Goal: Check status: Check status

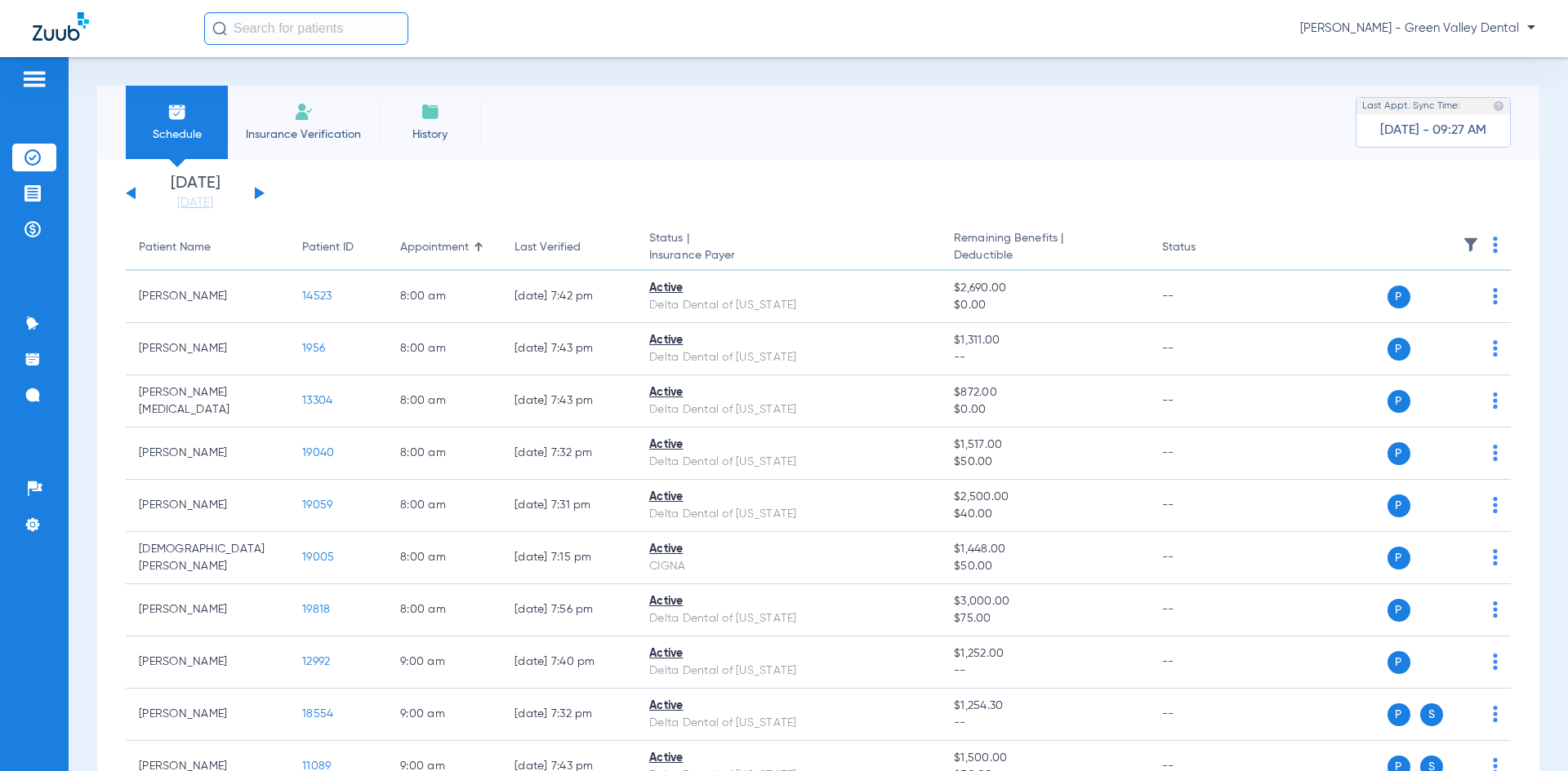
drag, startPoint x: 255, startPoint y: 187, endPoint x: 259, endPoint y: 194, distance: 8.1
click at [257, 193] on div "Wednesday 06-11-2025 Thursday 06-12-2025 Friday 06-13-2025 Saturday 06-14-2025 …" at bounding box center [195, 193] width 139 height 36
click at [259, 194] on button at bounding box center [259, 193] width 10 height 12
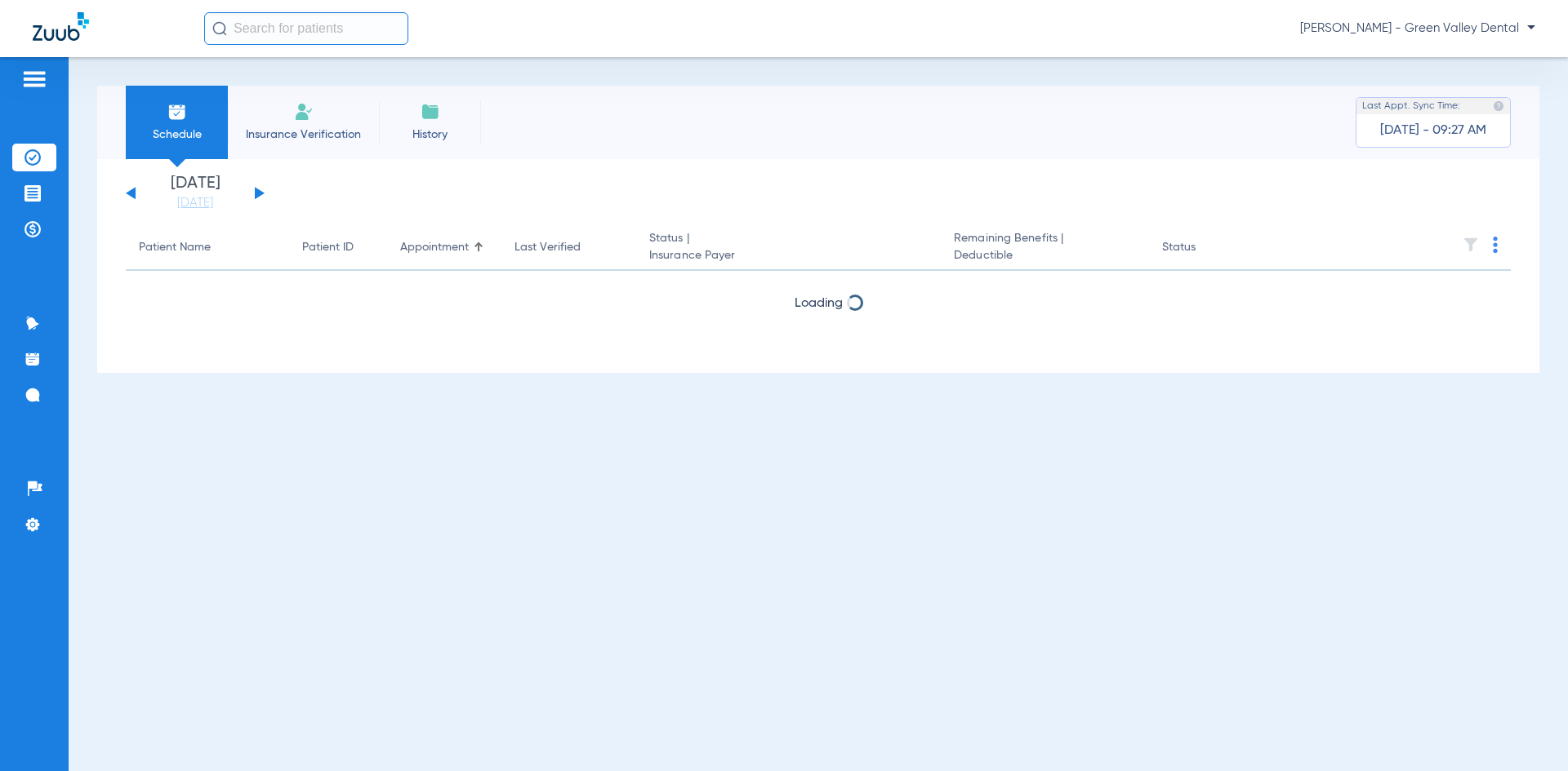
click at [259, 194] on button at bounding box center [259, 193] width 10 height 12
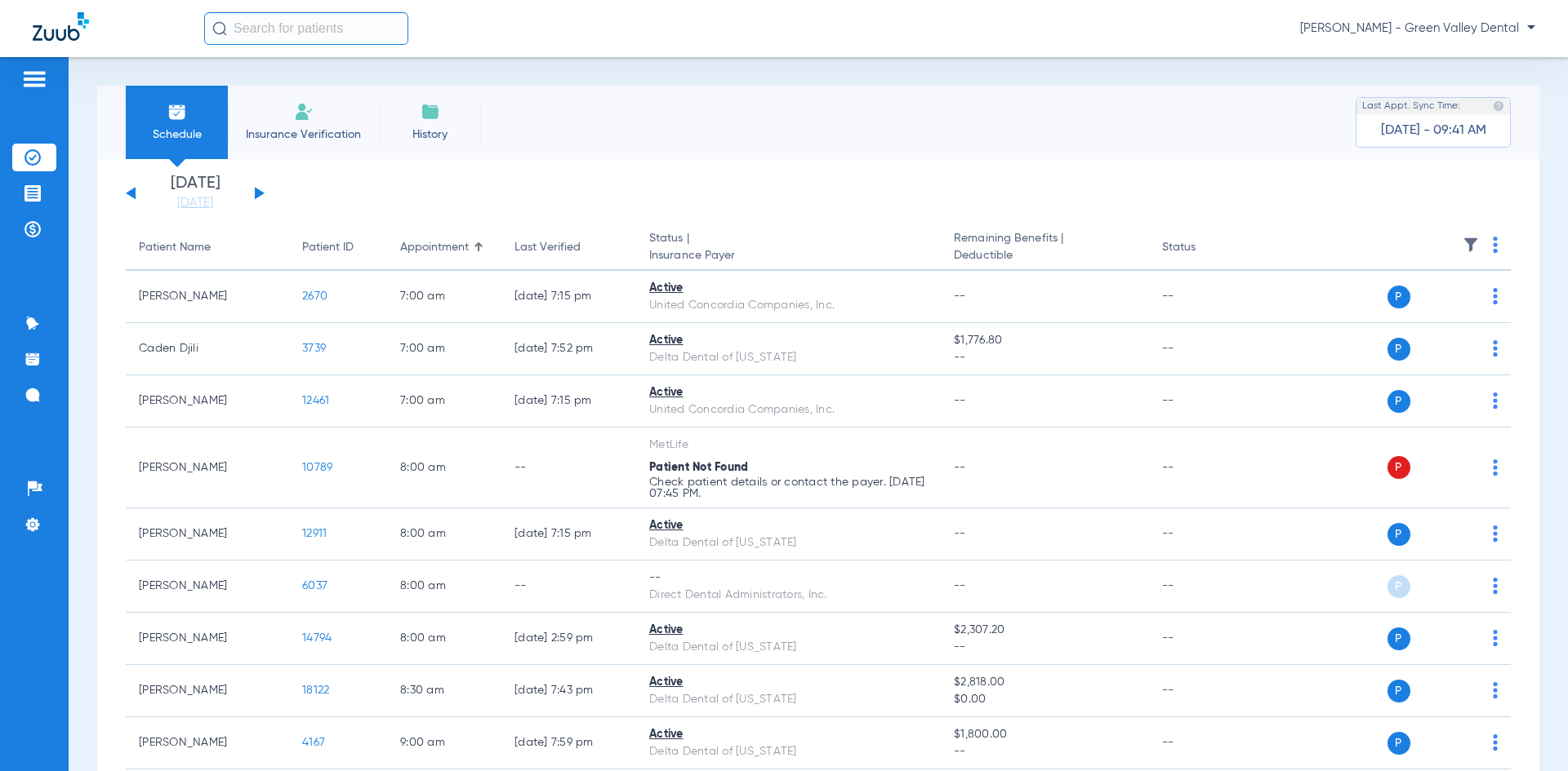
click at [132, 193] on button at bounding box center [130, 193] width 10 height 12
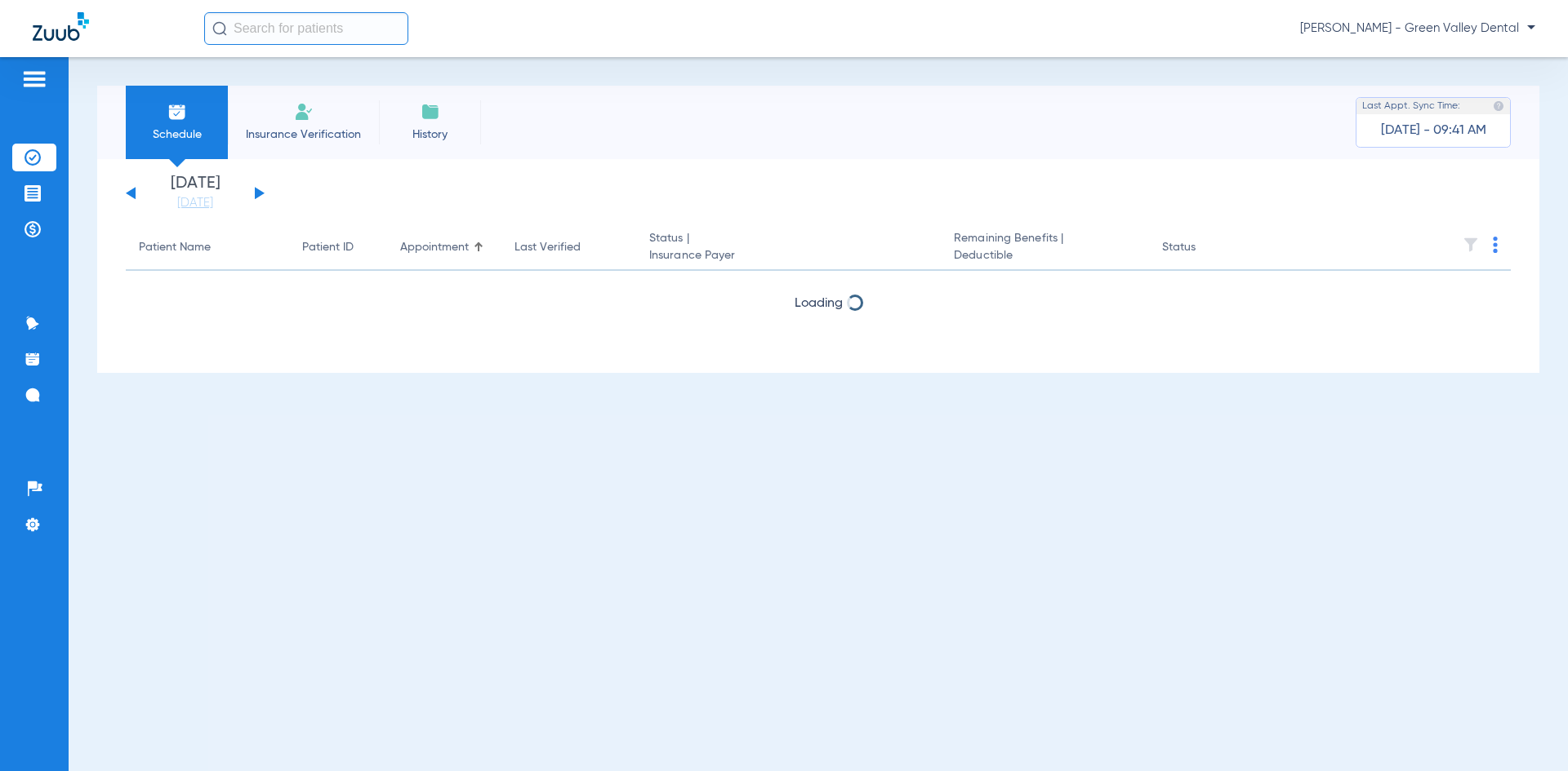
click at [132, 193] on button at bounding box center [130, 193] width 10 height 12
click at [132, 194] on button at bounding box center [130, 193] width 10 height 12
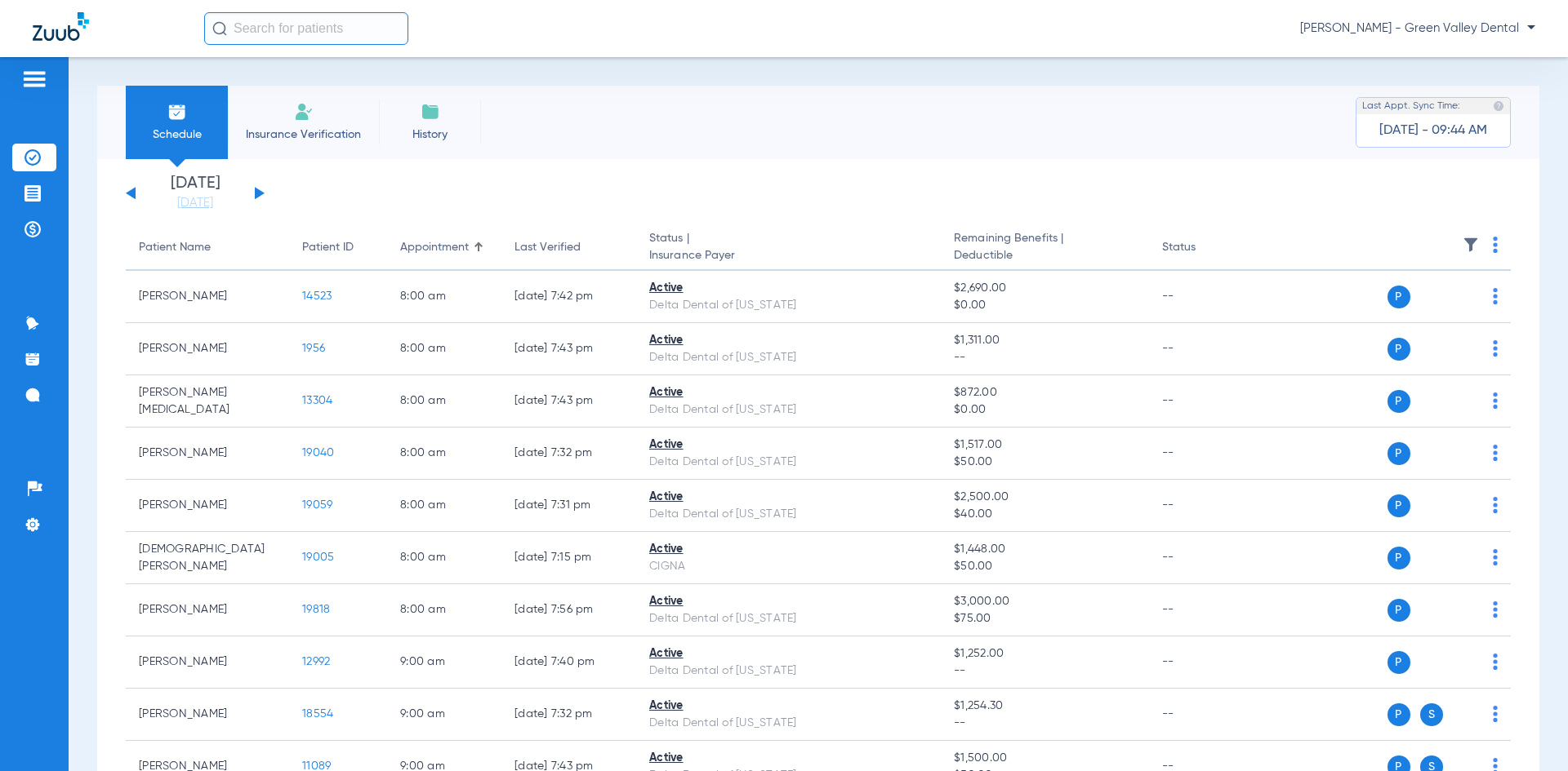
click at [258, 192] on button at bounding box center [259, 193] width 10 height 12
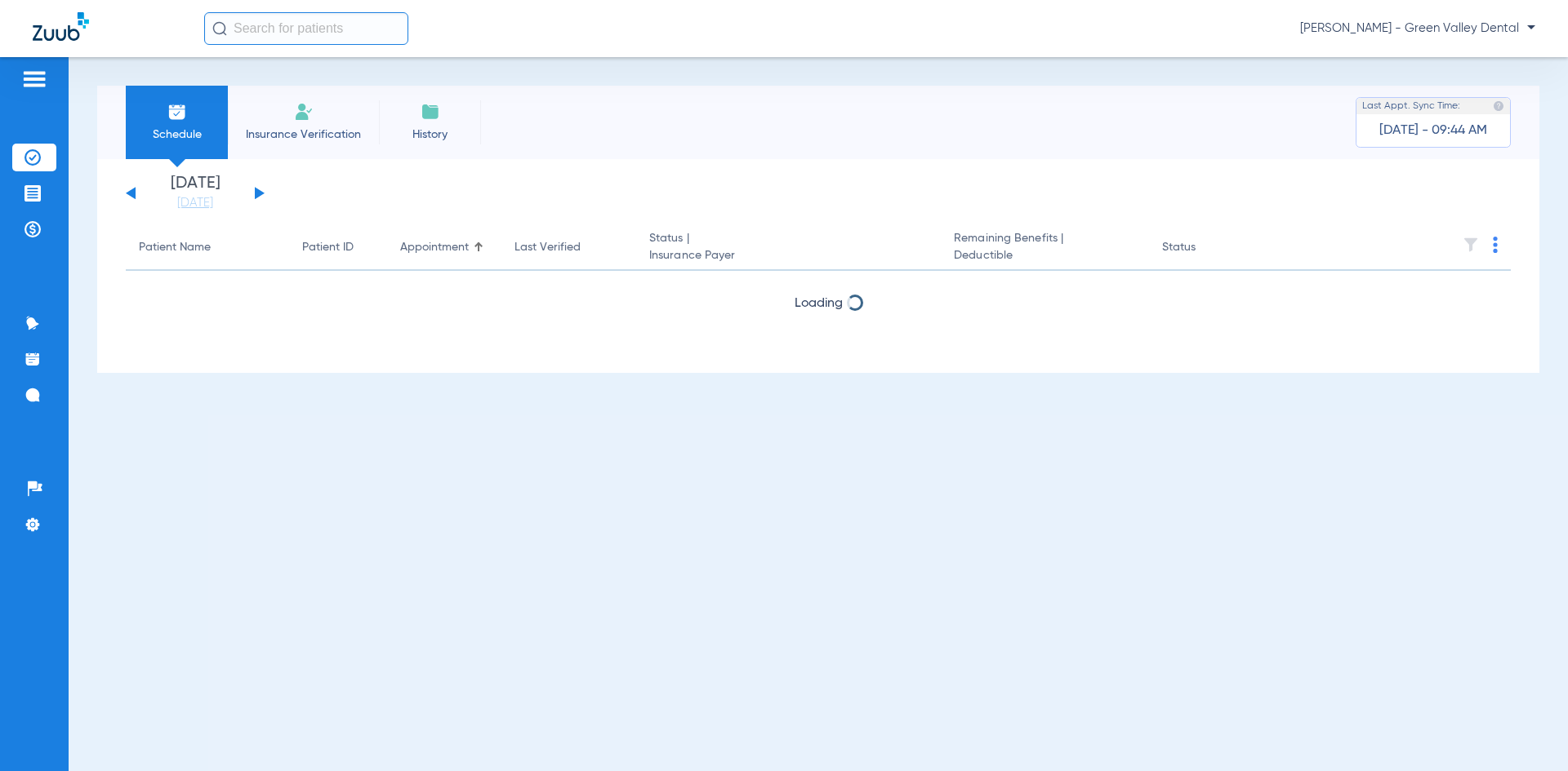
click at [258, 192] on button at bounding box center [259, 193] width 10 height 12
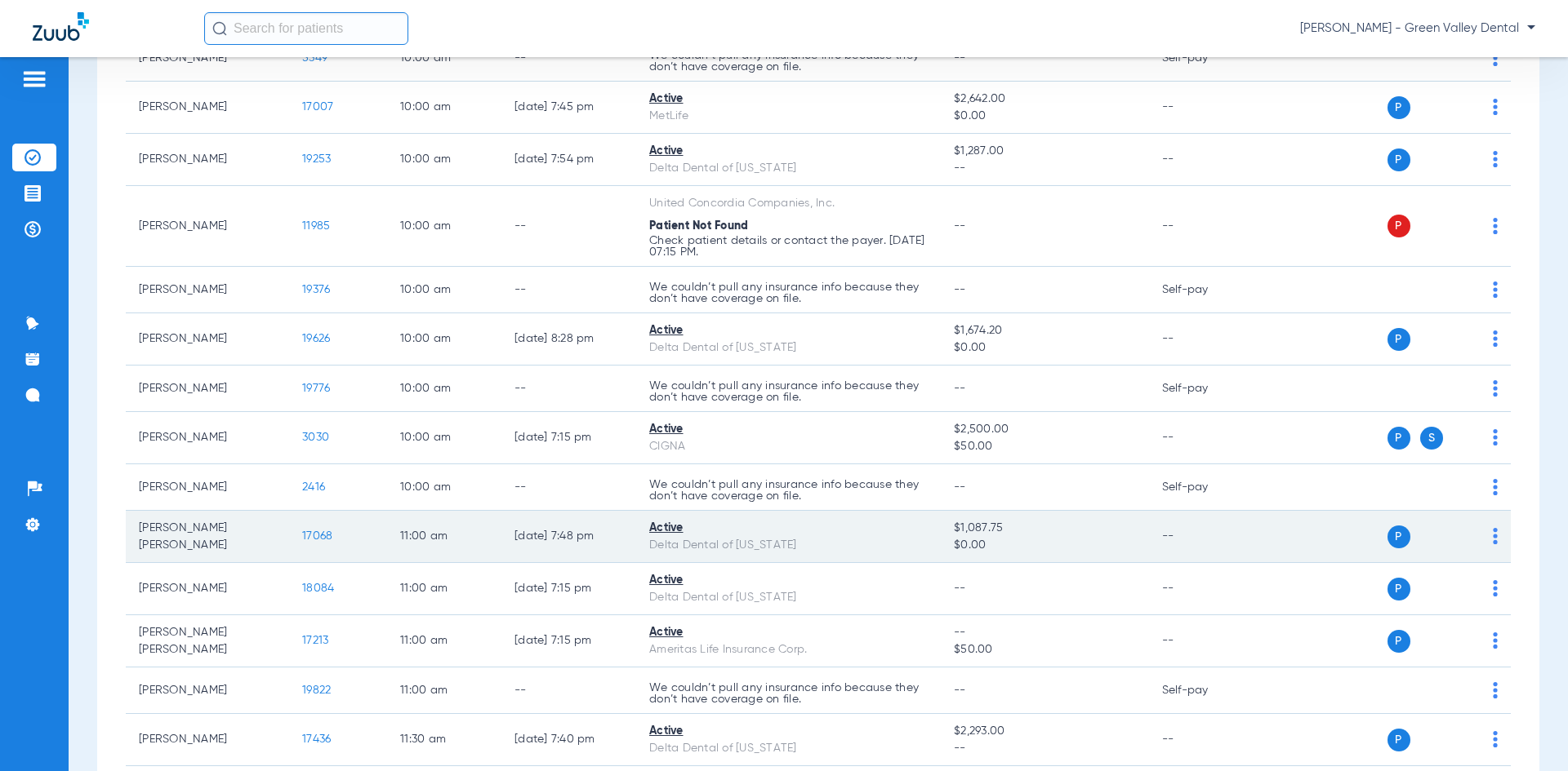
scroll to position [1143, 0]
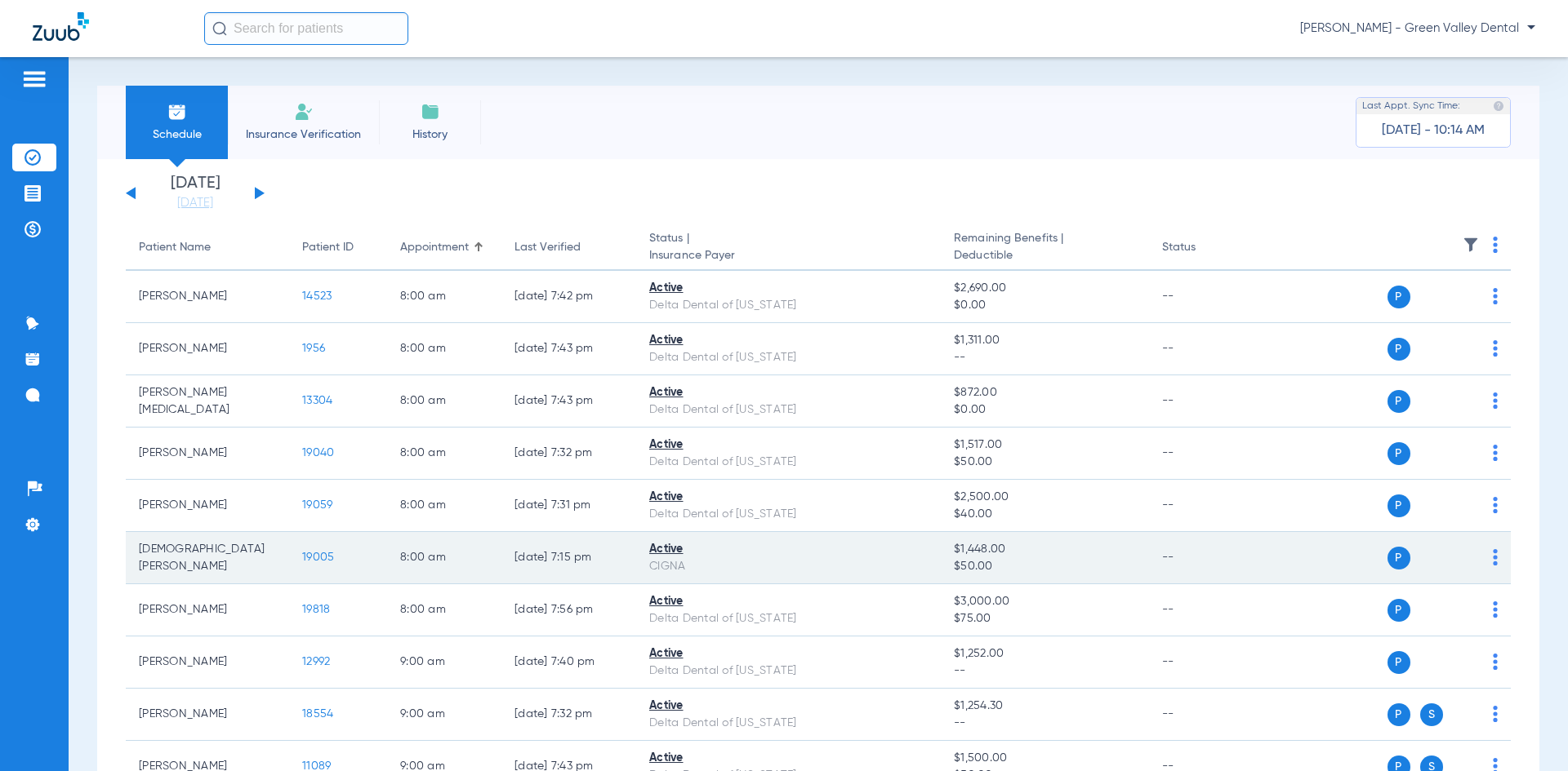
scroll to position [82, 0]
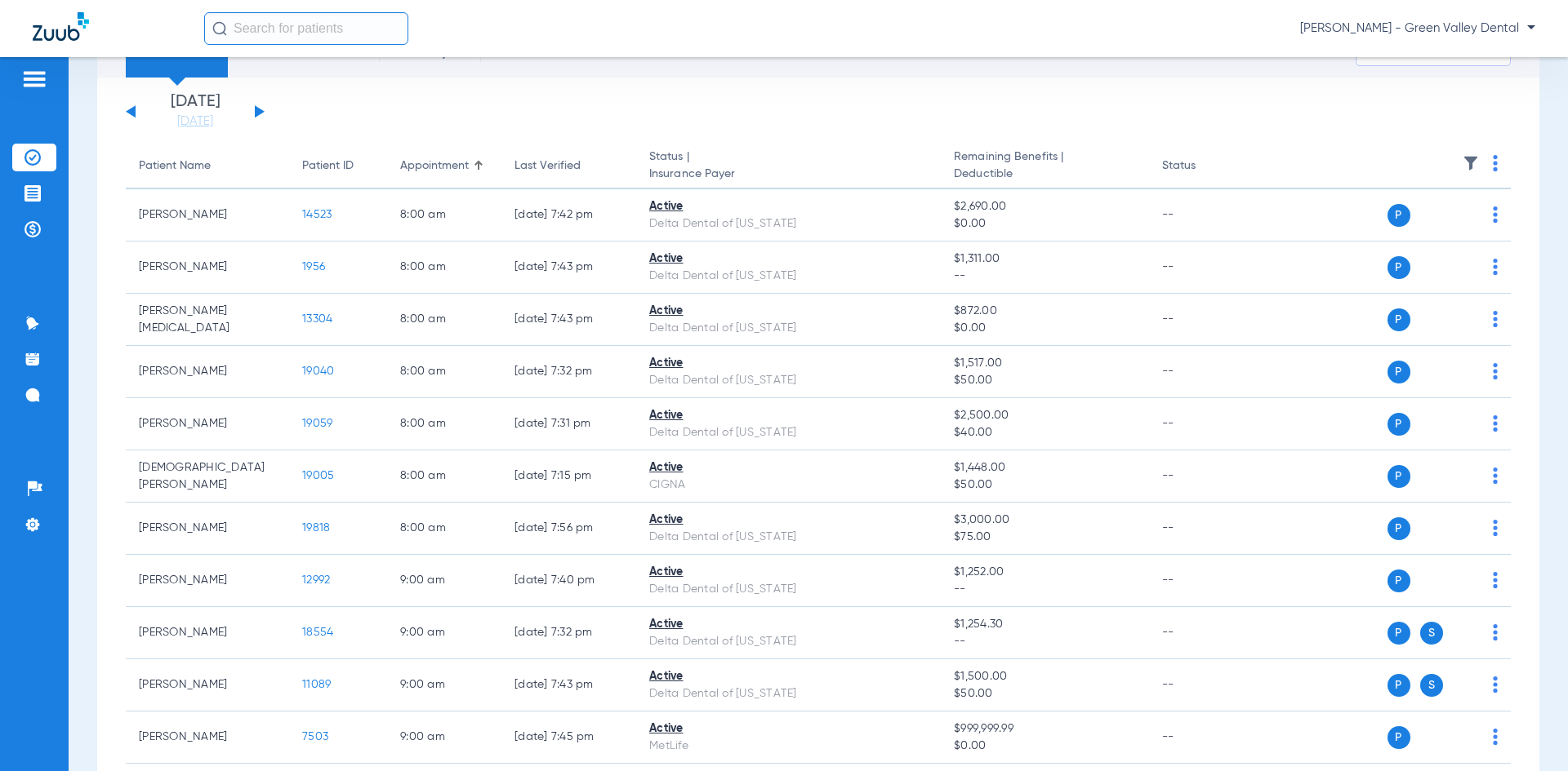
click at [256, 112] on button at bounding box center [259, 111] width 10 height 12
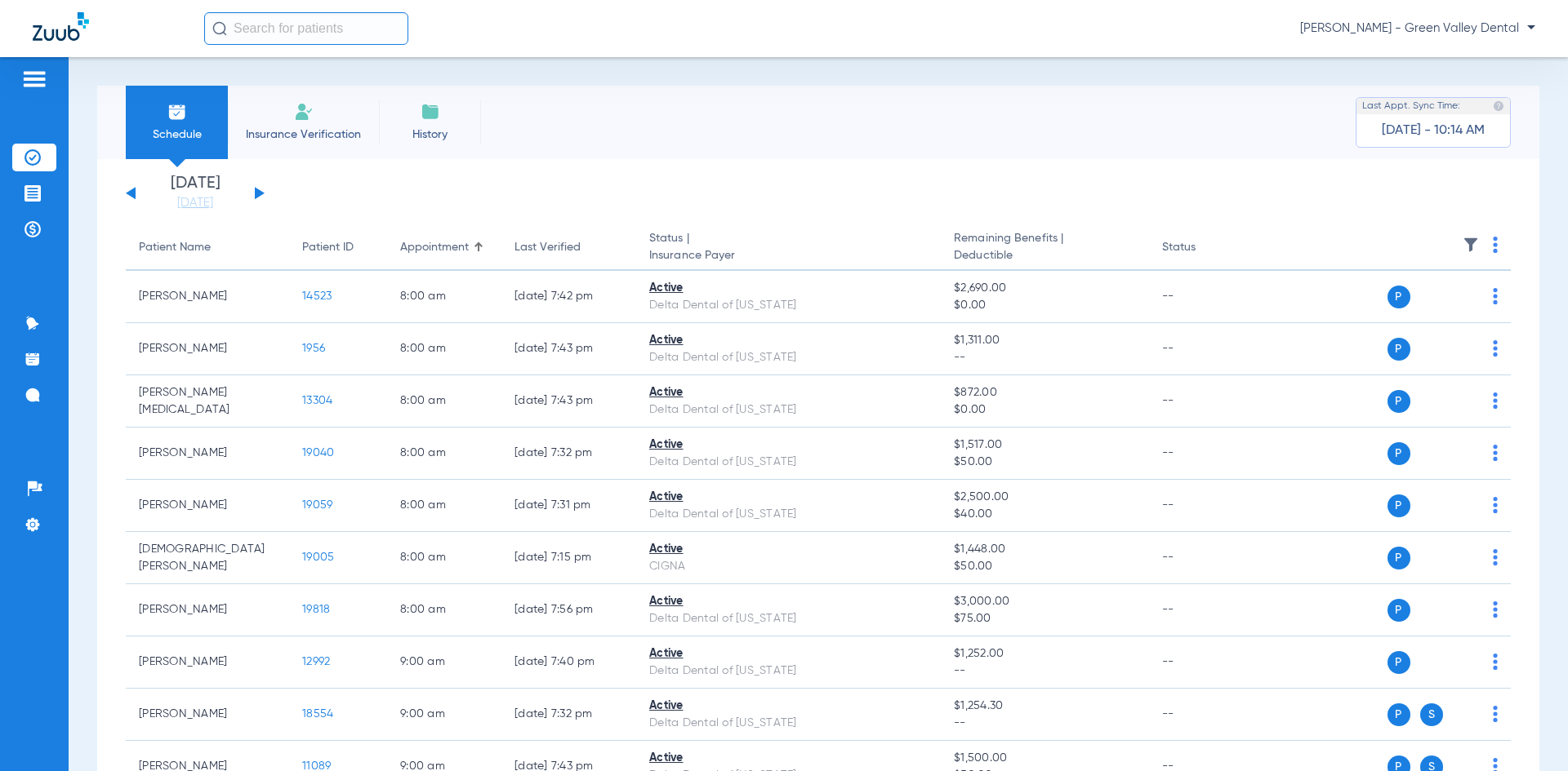
click at [256, 112] on li "Insurance Verification" at bounding box center [304, 122] width 151 height 74
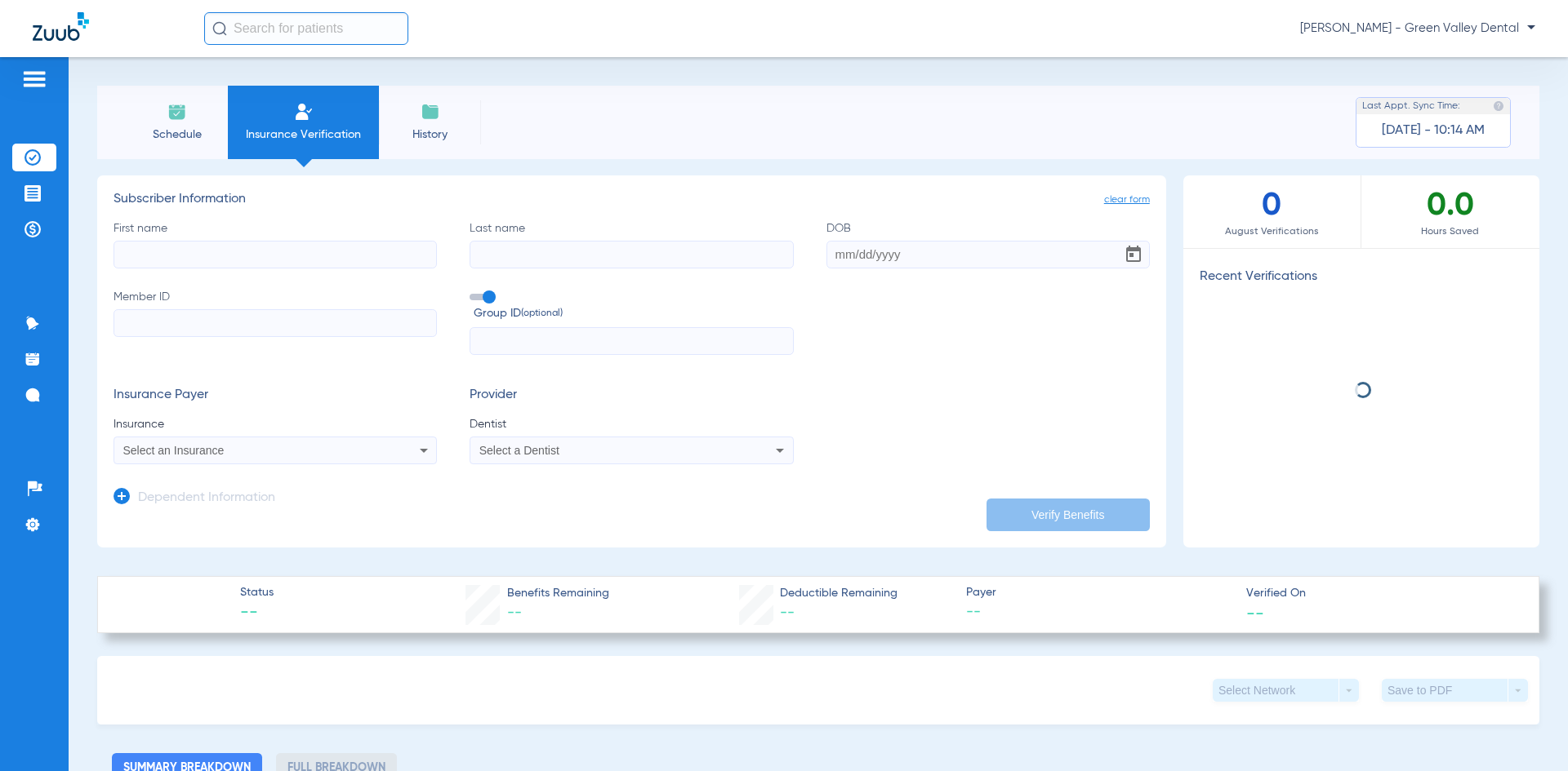
click at [256, 112] on li "Insurance Verification" at bounding box center [304, 122] width 151 height 74
click at [187, 133] on span "Schedule" at bounding box center [176, 134] width 77 height 16
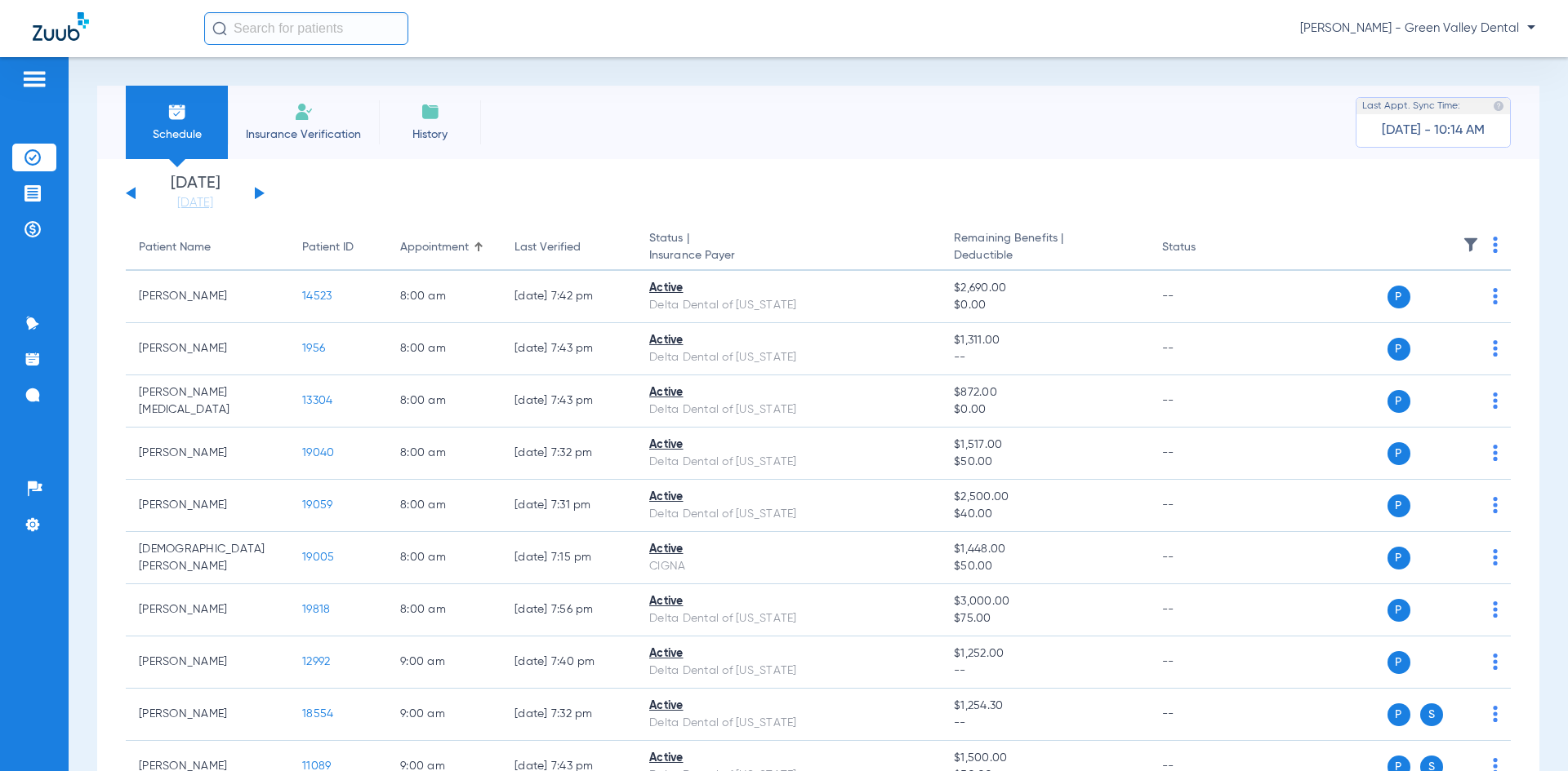
click at [259, 193] on button at bounding box center [259, 193] width 10 height 12
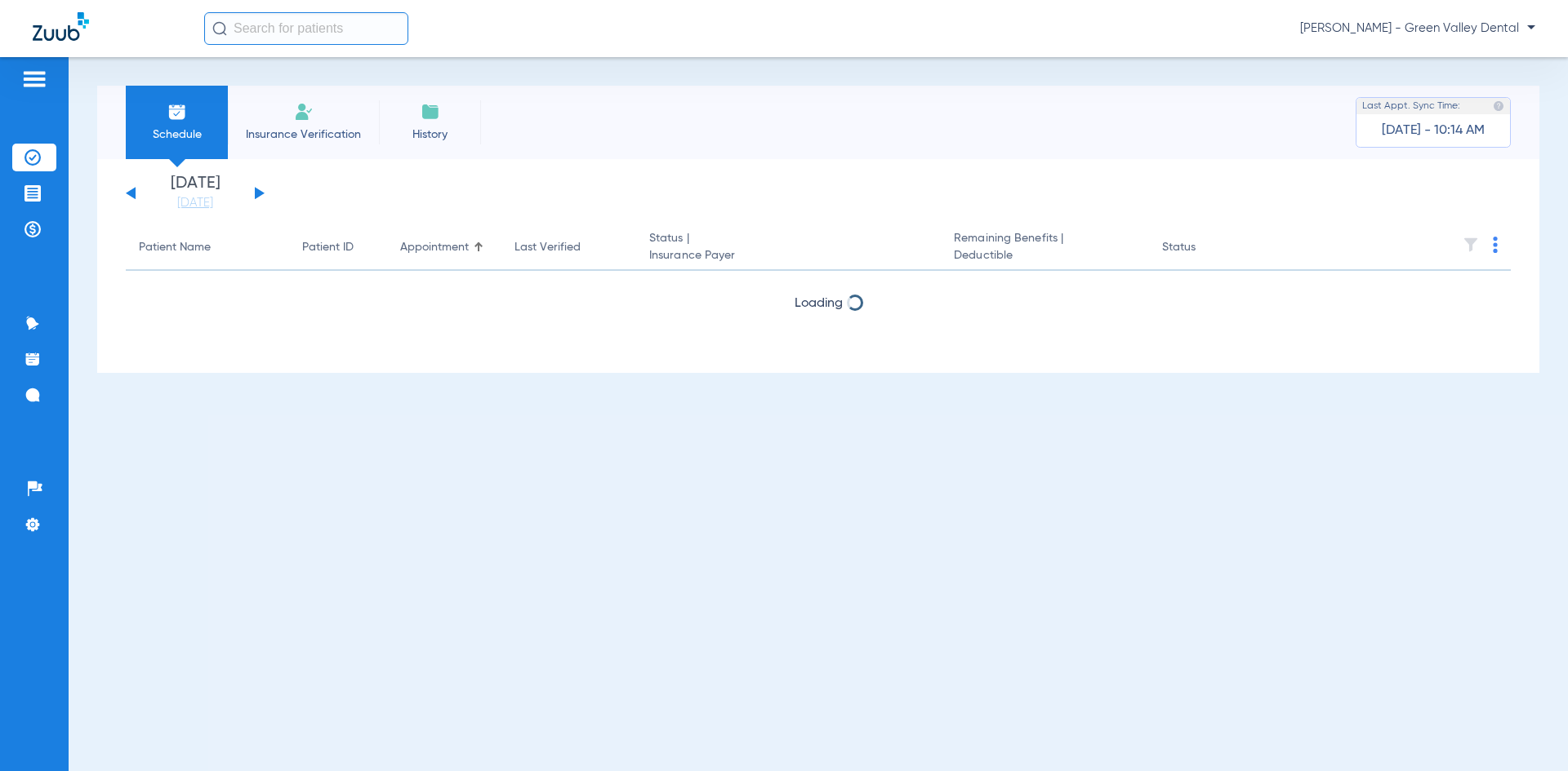
click at [259, 193] on button at bounding box center [259, 193] width 10 height 12
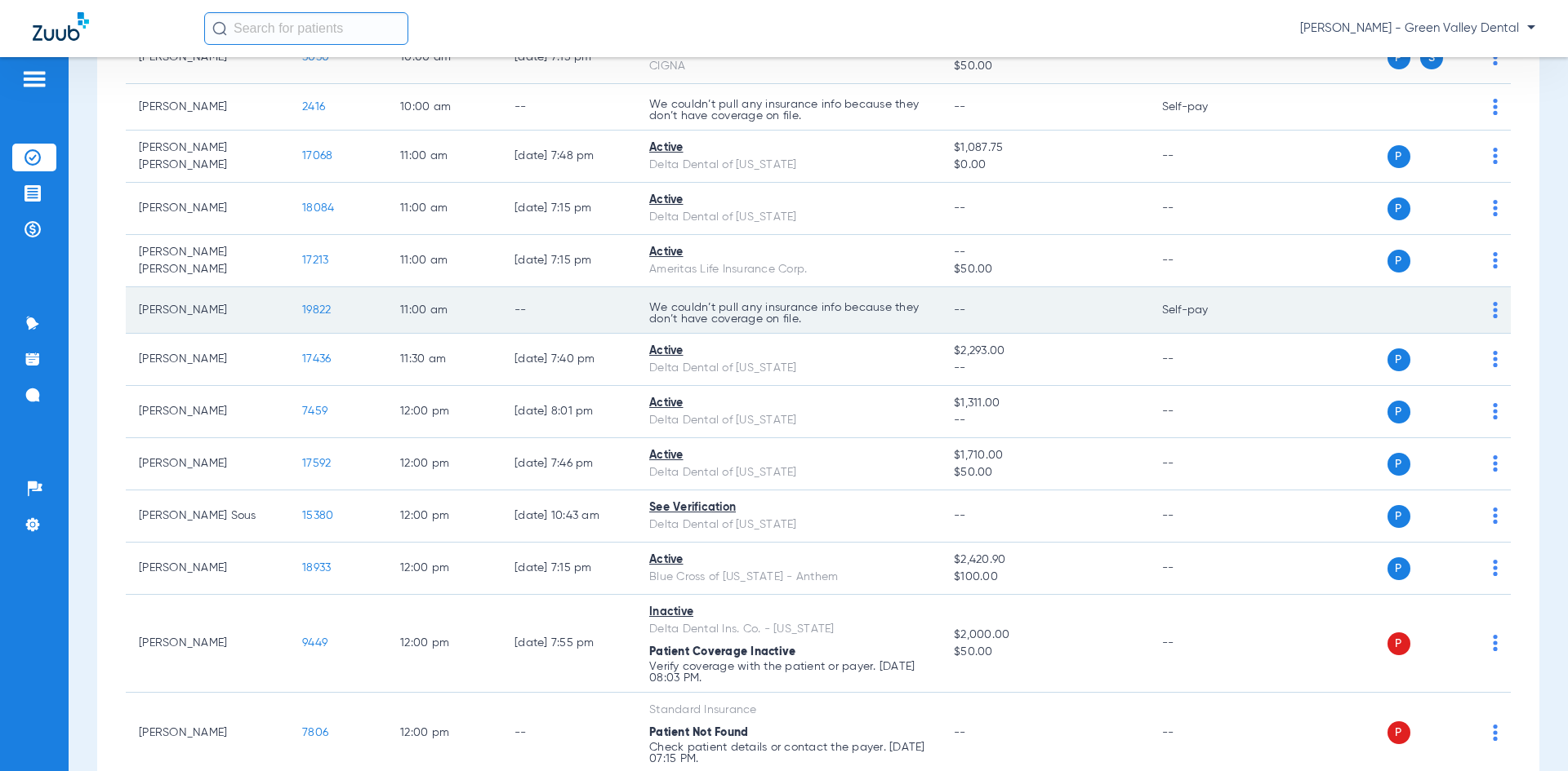
scroll to position [1551, 0]
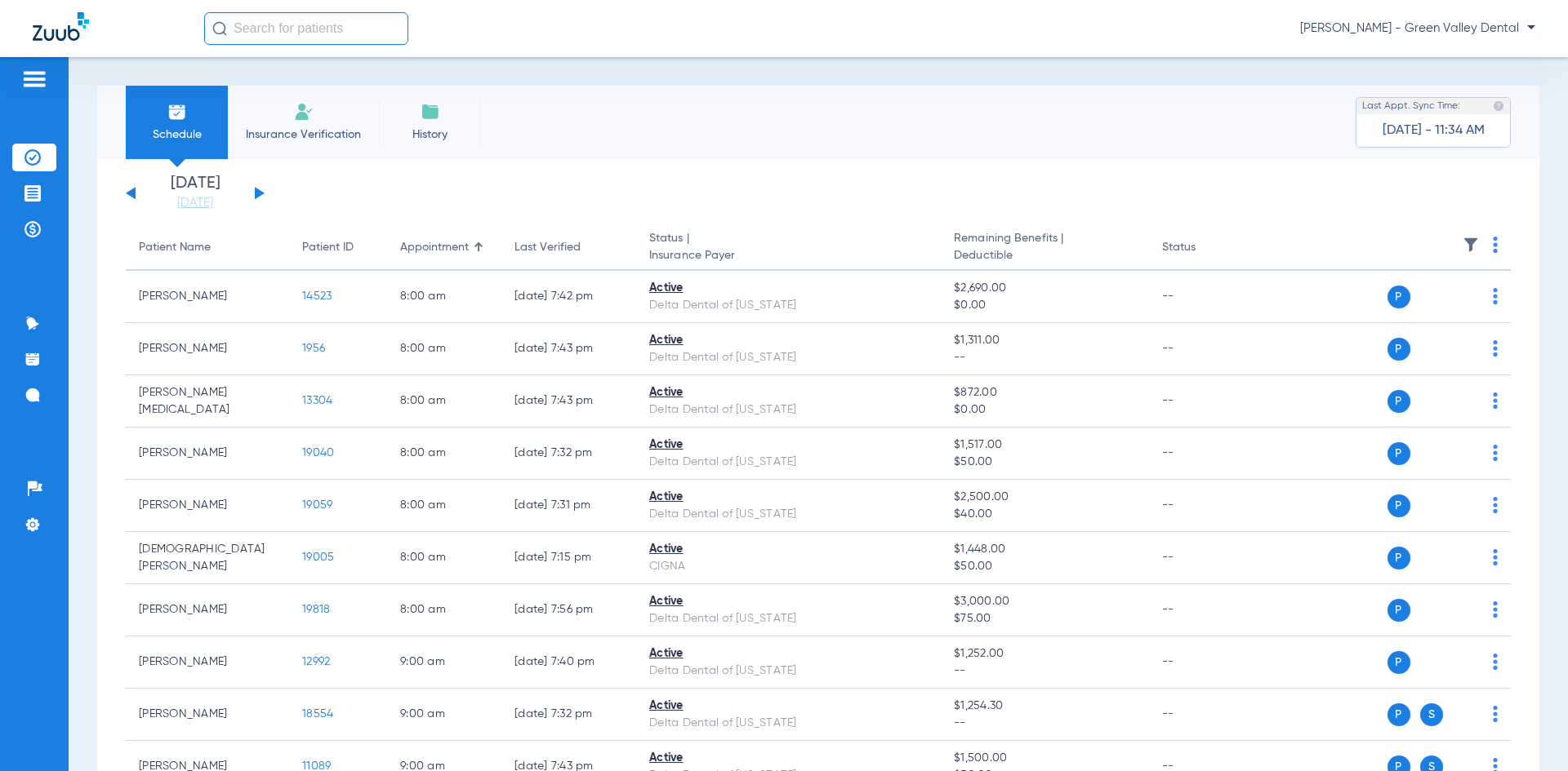
click at [256, 191] on button at bounding box center [259, 193] width 10 height 12
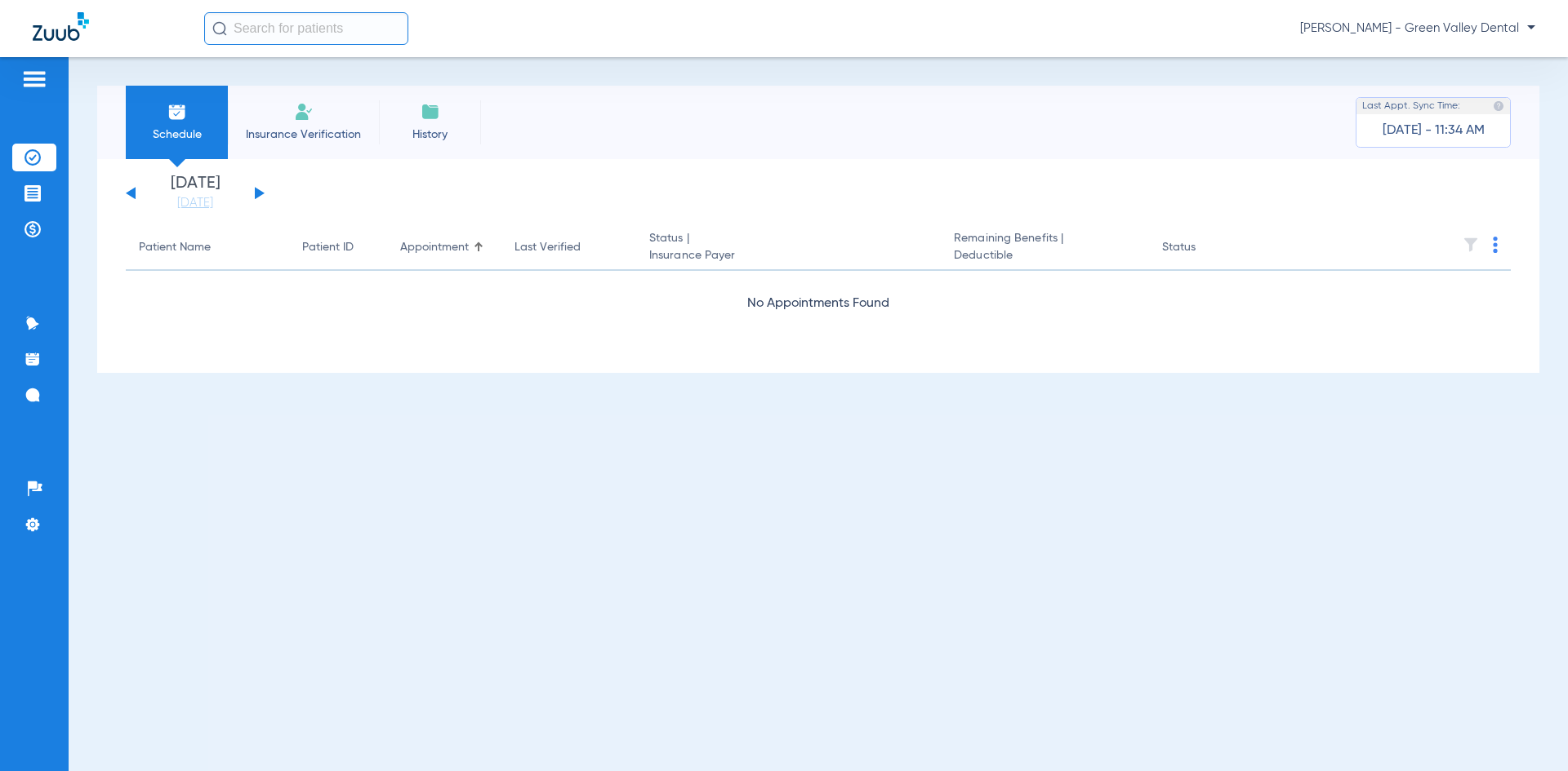
click at [256, 191] on button at bounding box center [259, 193] width 10 height 12
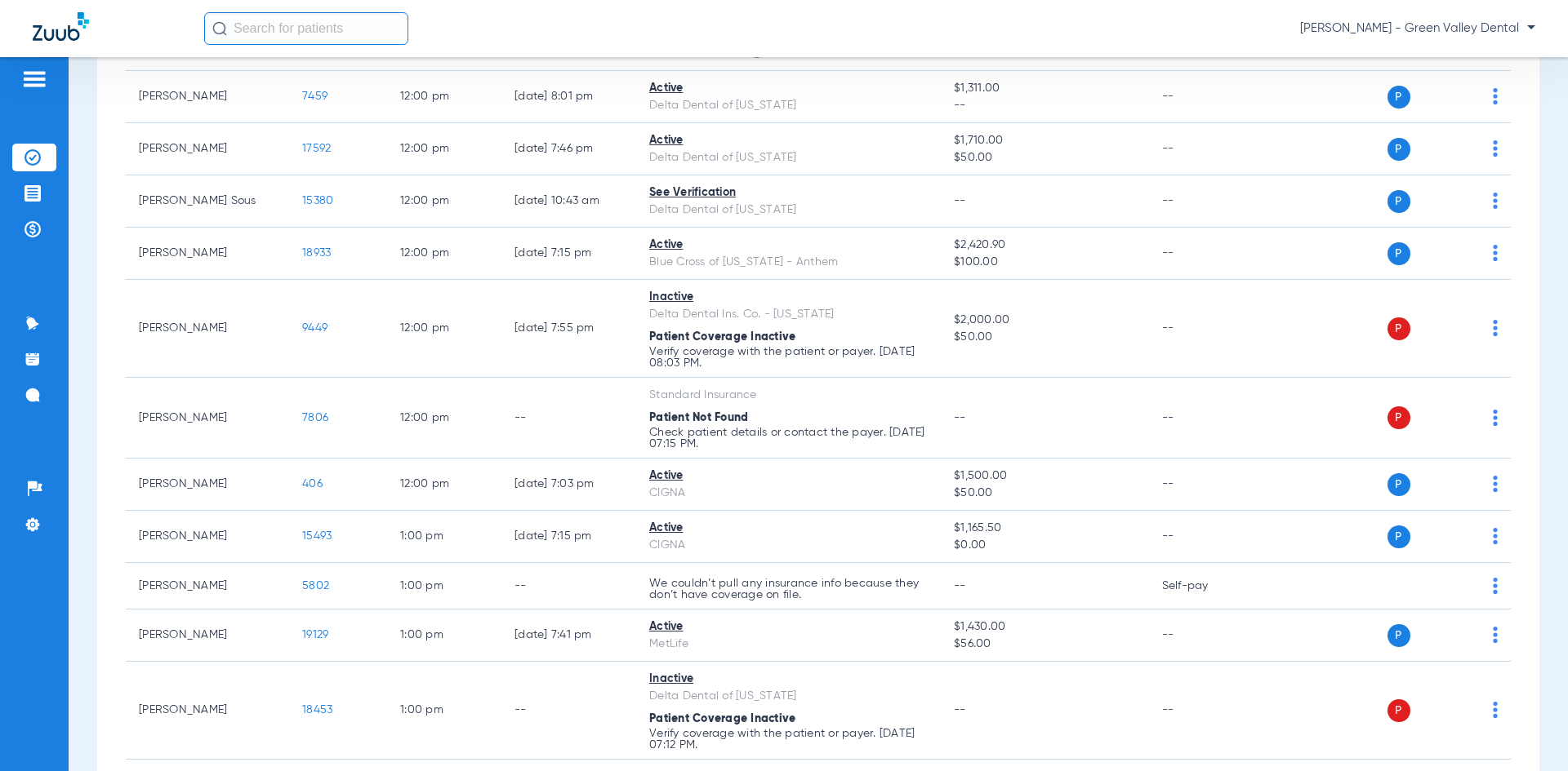
scroll to position [1715, 0]
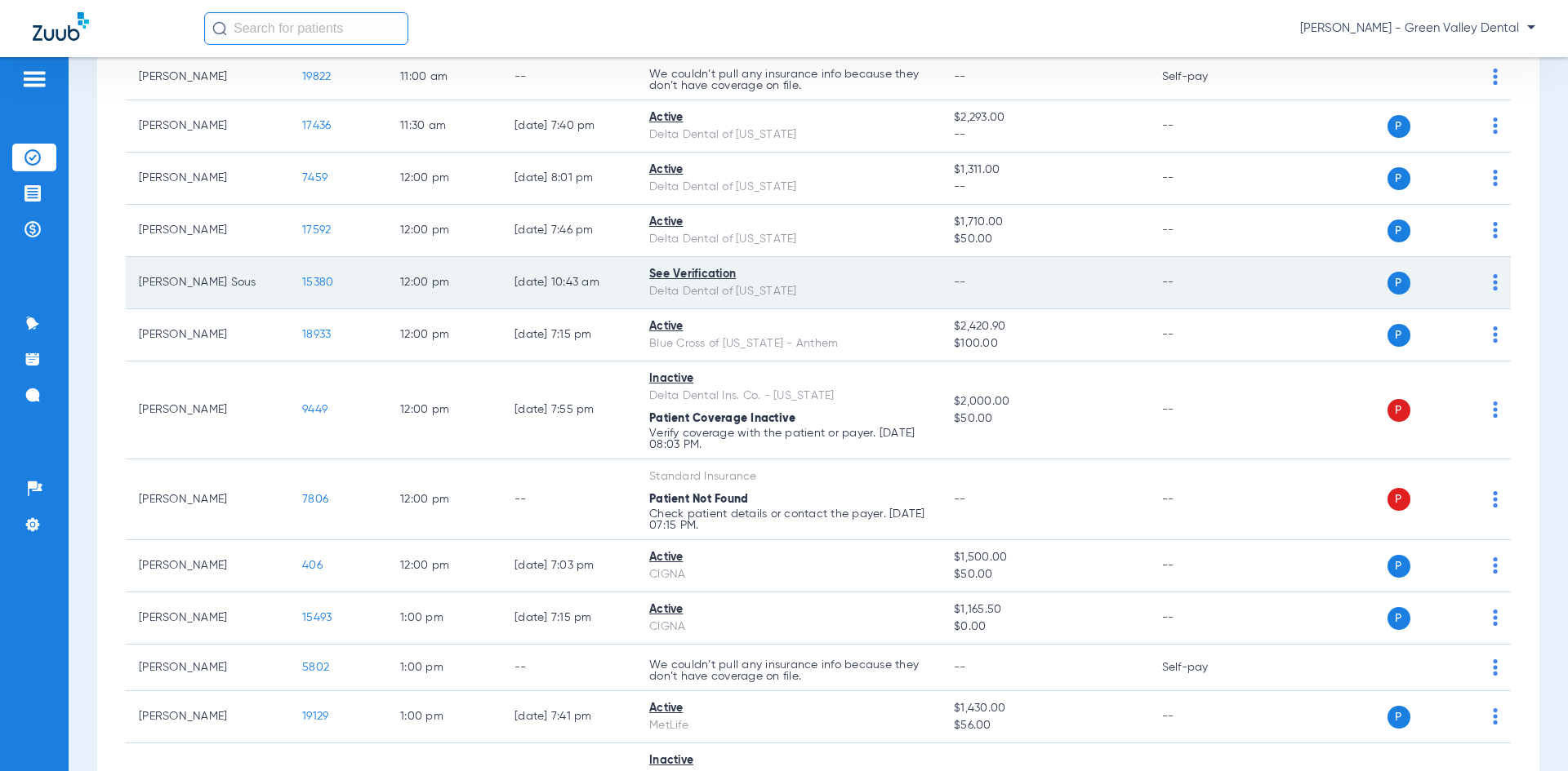
click at [326, 284] on span "15380" at bounding box center [318, 282] width 31 height 11
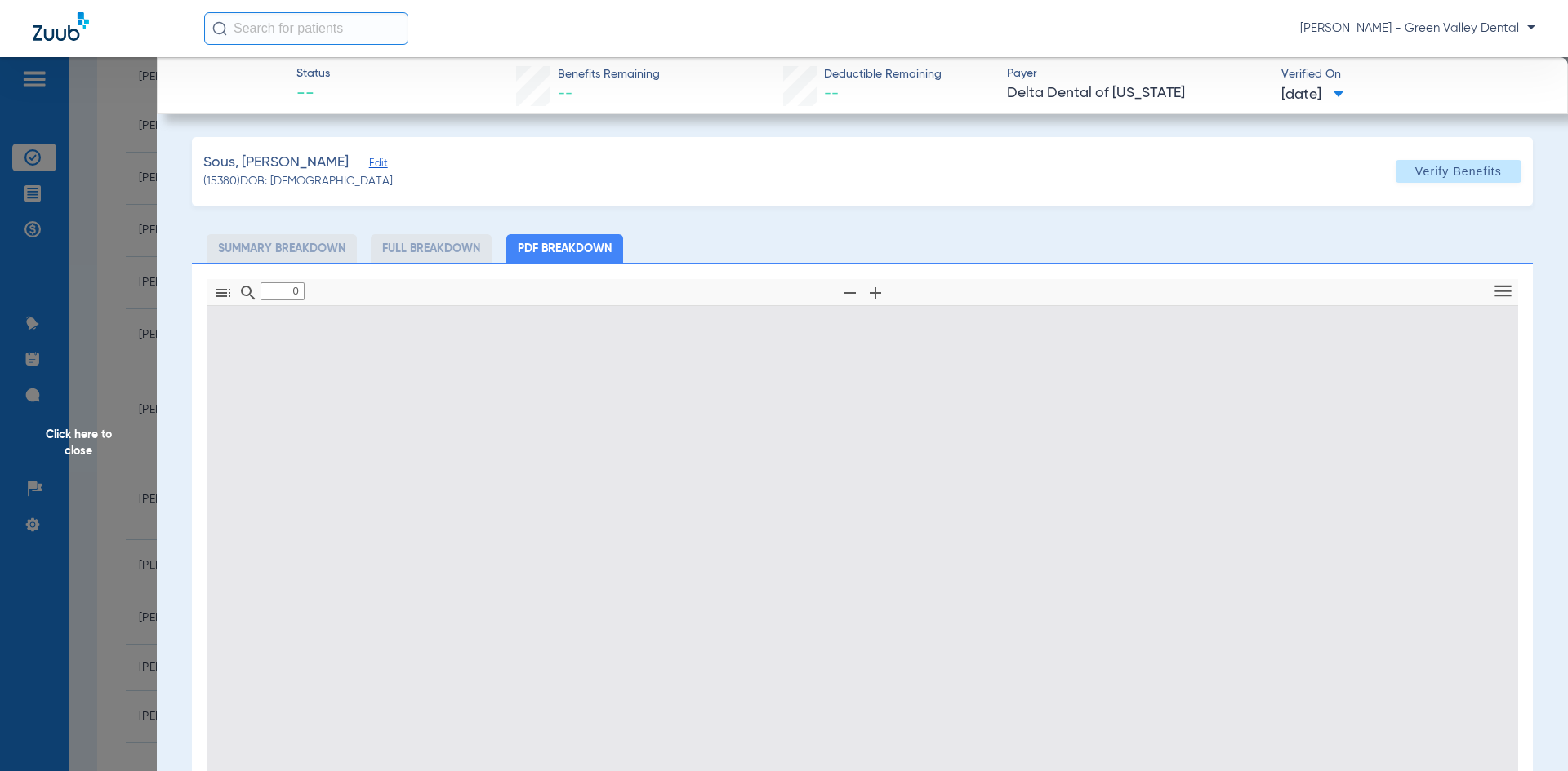
type input "1"
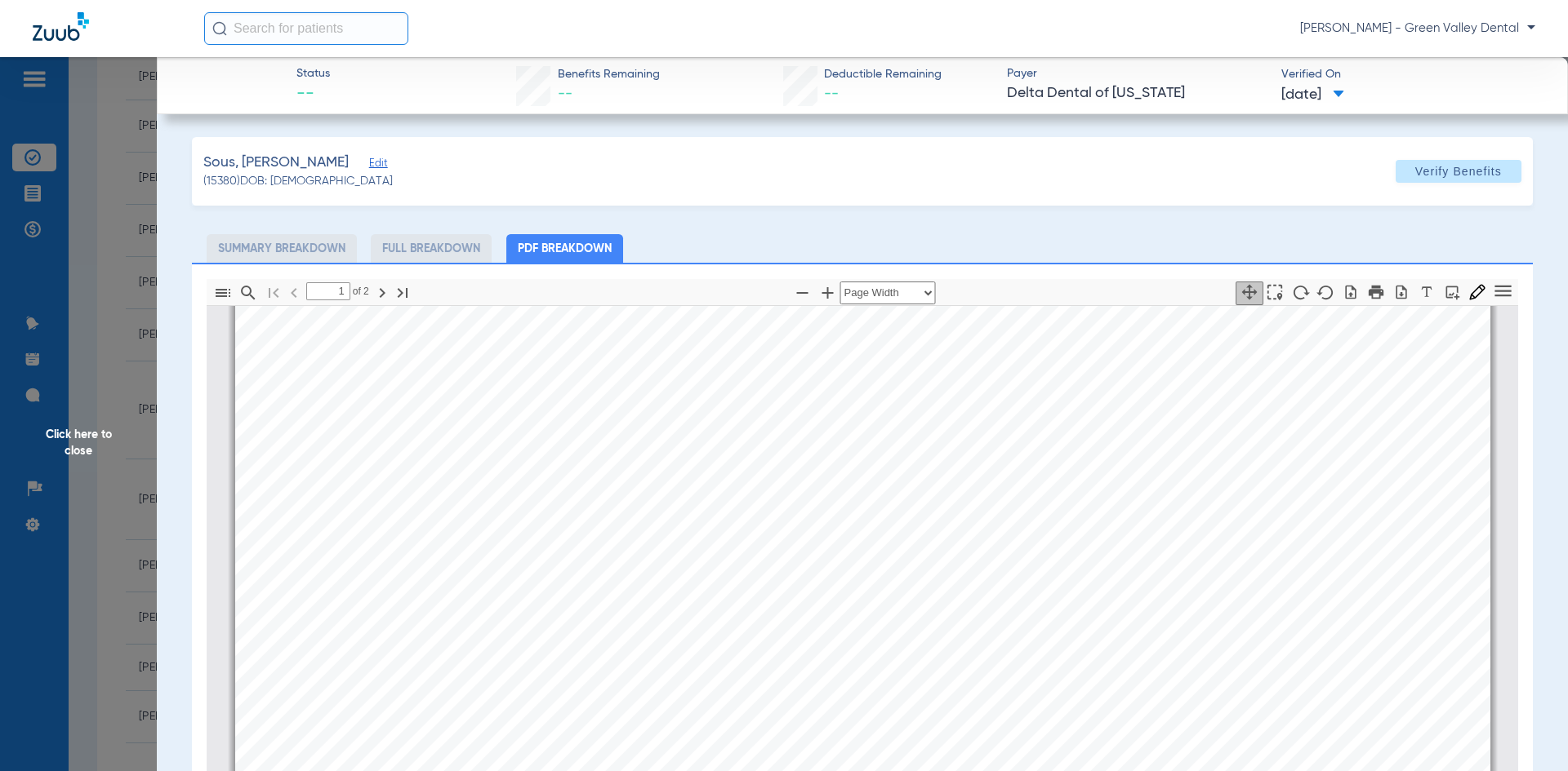
scroll to position [335, 0]
click at [110, 382] on span "Click here to close" at bounding box center [78, 442] width 157 height 771
